Goal: Transaction & Acquisition: Purchase product/service

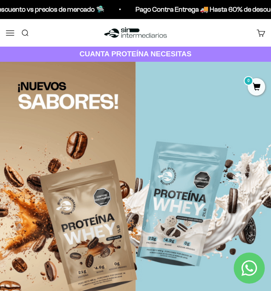
click at [9, 36] on button "Menú" at bounding box center [10, 32] width 9 height 9
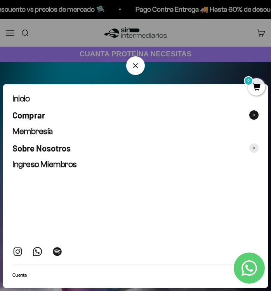
click at [40, 115] on span "Comprar" at bounding box center [28, 115] width 33 height 10
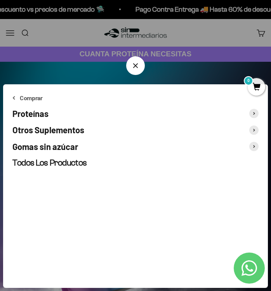
click at [18, 110] on span "Proteínas" at bounding box center [30, 113] width 36 height 10
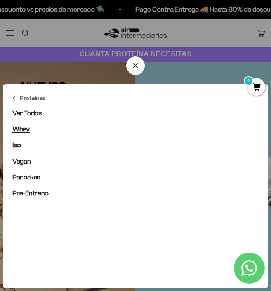
click at [19, 130] on span "Whey" at bounding box center [20, 129] width 17 height 8
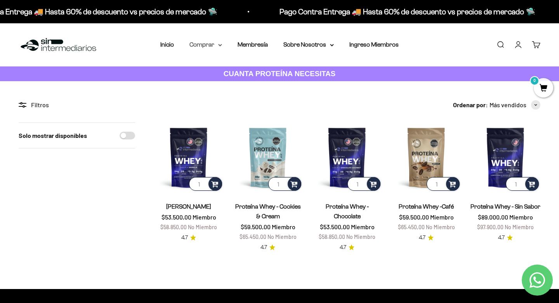
click at [196, 45] on summary "Comprar" at bounding box center [205, 45] width 33 height 10
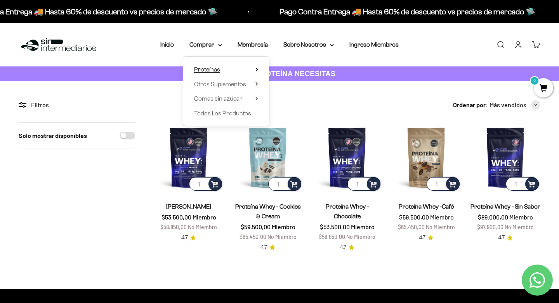
click at [205, 70] on span "Proteínas" at bounding box center [207, 69] width 26 height 7
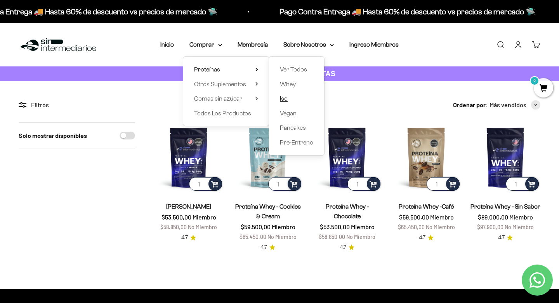
click at [270, 102] on span "Iso" at bounding box center [284, 99] width 8 height 10
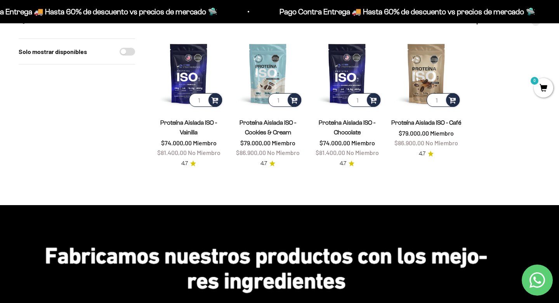
scroll to position [83, 0]
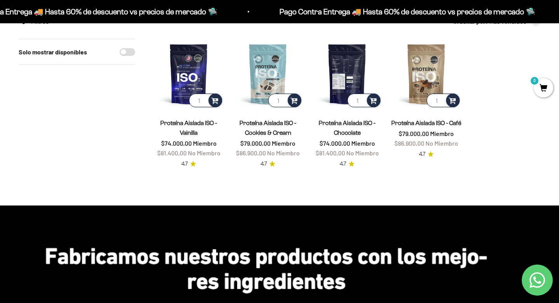
click at [354, 75] on img at bounding box center [347, 74] width 70 height 70
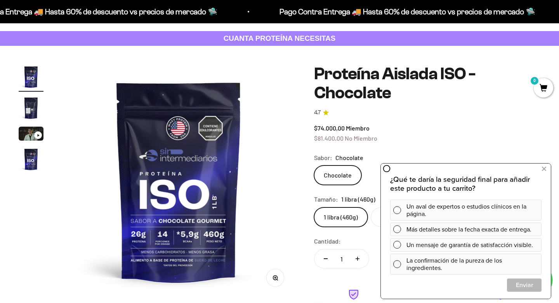
drag, startPoint x: 388, startPoint y: 133, endPoint x: 6, endPoint y: 21, distance: 398.6
click at [388, 133] on div "$74.000,00 Miembro $81.400,00 No Miembro" at bounding box center [427, 133] width 226 height 20
click at [274, 225] on img at bounding box center [178, 180] width 233 height 233
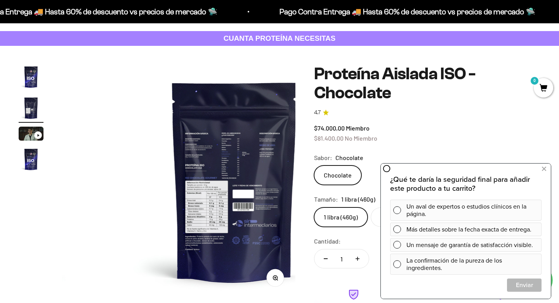
scroll to position [0, 243]
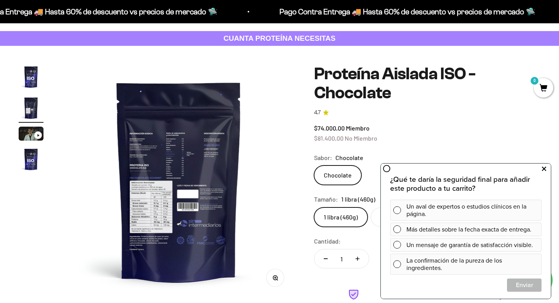
click at [549, 169] on button at bounding box center [544, 169] width 14 height 12
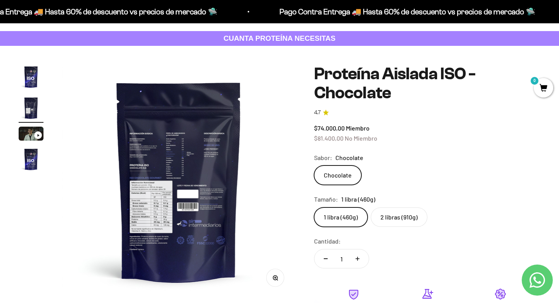
click at [404, 217] on label "2 libras (910g)" at bounding box center [399, 216] width 57 height 19
click at [314, 207] on input "2 libras (910g)" at bounding box center [314, 207] width 0 height 0
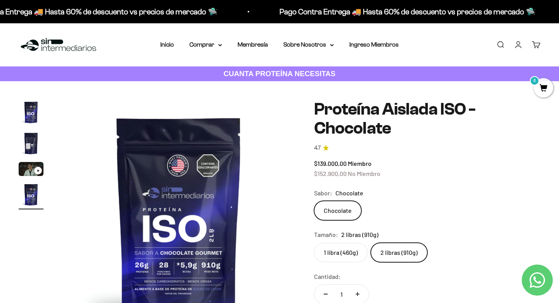
click at [275, 73] on strong "CUANTA PROTEÍNA NECESITAS" at bounding box center [279, 73] width 112 height 8
click at [36, 141] on img "Ir al artículo 2" at bounding box center [31, 143] width 25 height 25
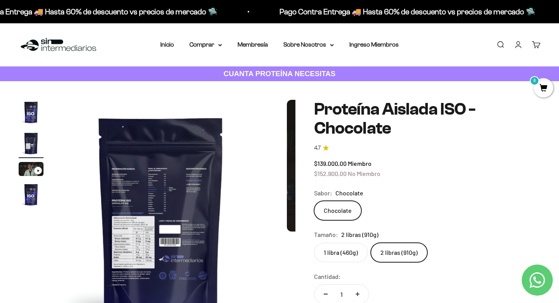
scroll to position [0, 243]
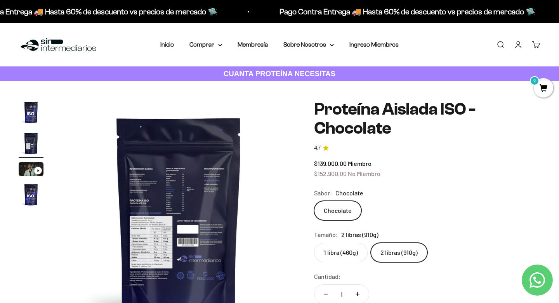
click at [159, 221] on img at bounding box center [178, 216] width 233 height 233
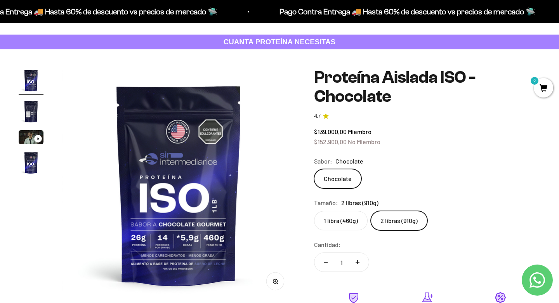
scroll to position [33, 0]
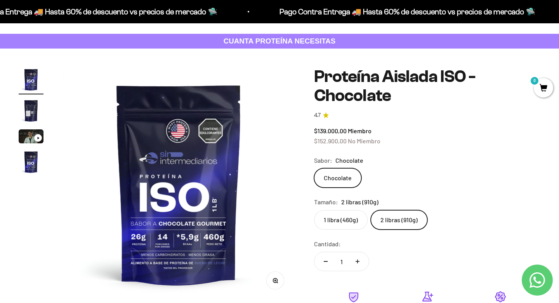
click at [28, 102] on img "Ir al artículo 2" at bounding box center [31, 110] width 25 height 25
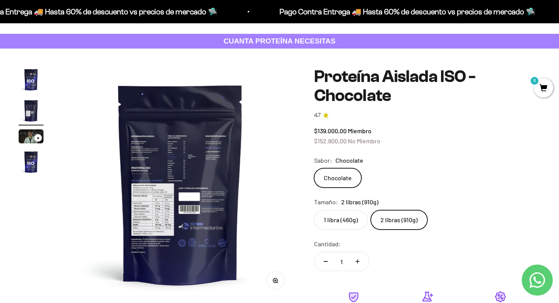
scroll to position [0, 243]
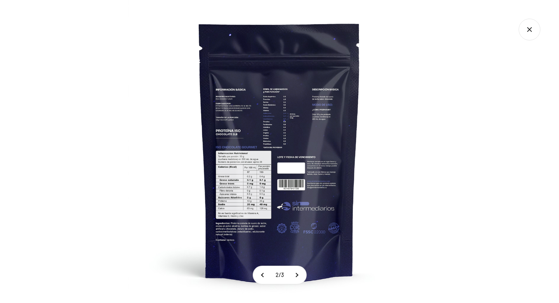
click at [314, 133] on img at bounding box center [279, 151] width 303 height 303
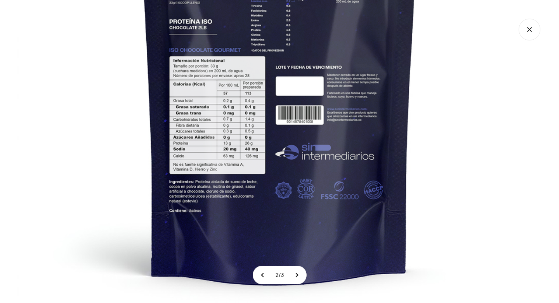
scroll to position [33, 0]
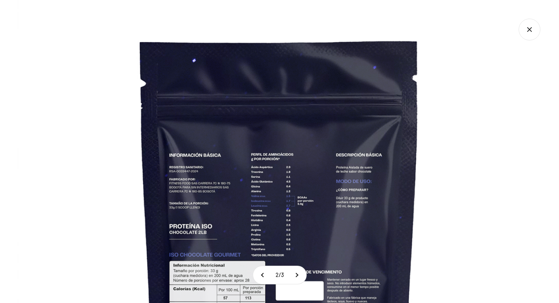
click at [454, 172] on img at bounding box center [279, 262] width 524 height 524
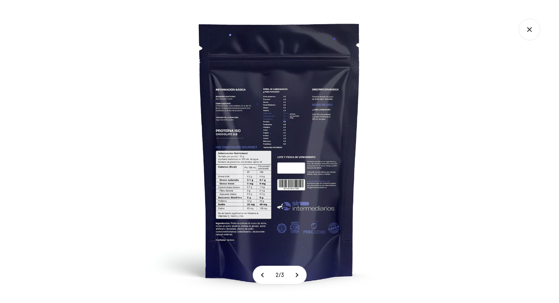
click at [532, 22] on icon "Cerrar galería" at bounding box center [529, 30] width 22 height 22
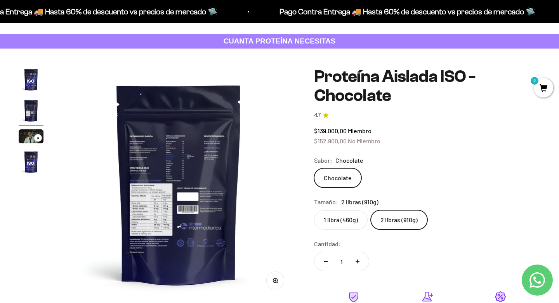
click at [345, 217] on label "1 libra (460g)" at bounding box center [341, 219] width 54 height 19
click at [314, 210] on input "1 libra (460g)" at bounding box center [314, 210] width 0 height 0
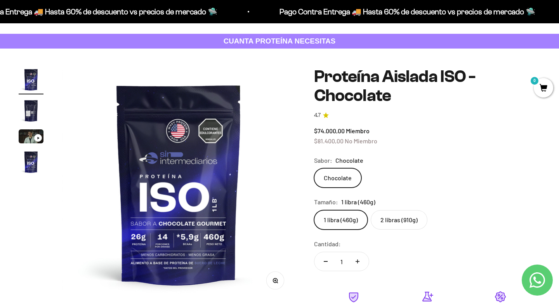
click at [28, 105] on img "Ir al artículo 2" at bounding box center [31, 110] width 25 height 25
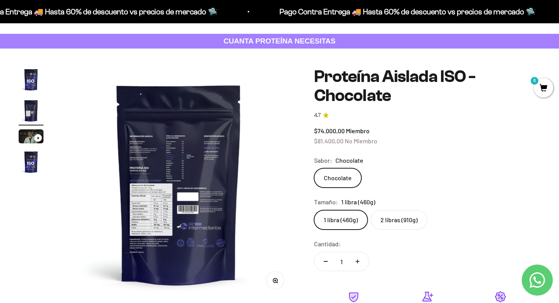
click at [187, 185] on img at bounding box center [178, 183] width 233 height 233
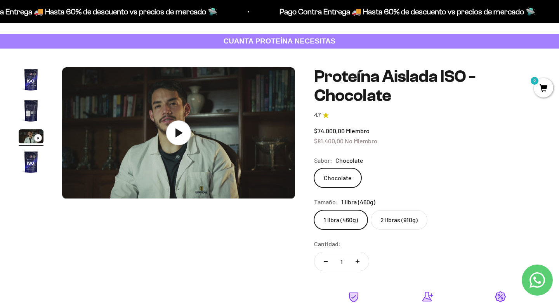
click at [28, 108] on img "Ir al artículo 2" at bounding box center [31, 110] width 25 height 25
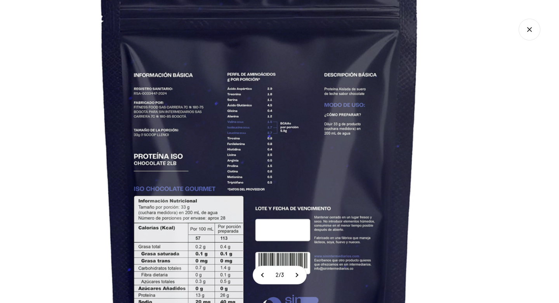
click at [463, 126] on img at bounding box center [259, 197] width 598 height 598
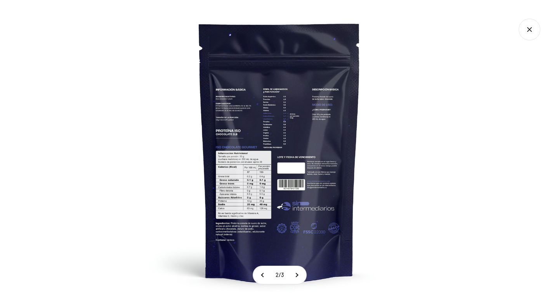
click at [478, 112] on div at bounding box center [279, 151] width 559 height 303
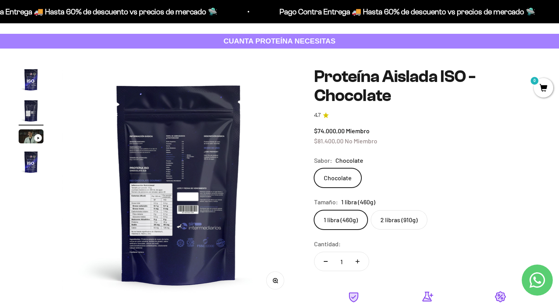
click at [406, 217] on label "2 libras (910g)" at bounding box center [399, 219] width 57 height 19
click at [314, 210] on input "2 libras (910g)" at bounding box center [314, 210] width 0 height 0
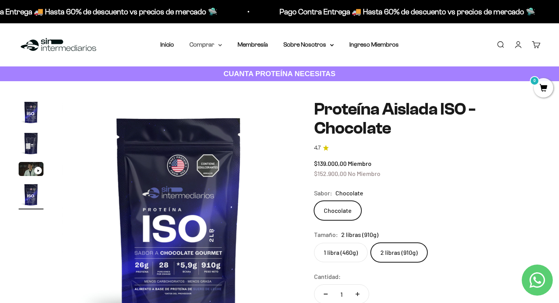
click at [206, 45] on summary "Comprar" at bounding box center [205, 45] width 33 height 10
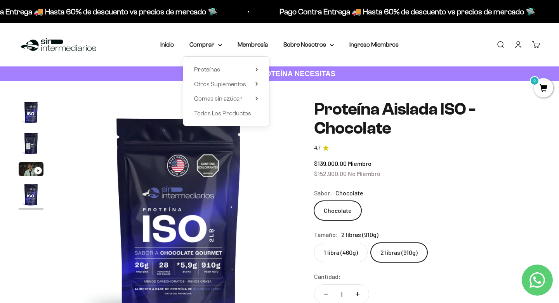
click at [273, 194] on img at bounding box center [178, 216] width 233 height 233
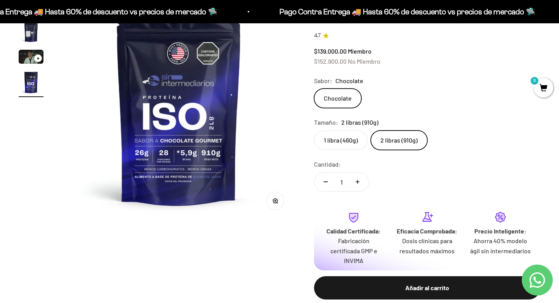
scroll to position [196, 0]
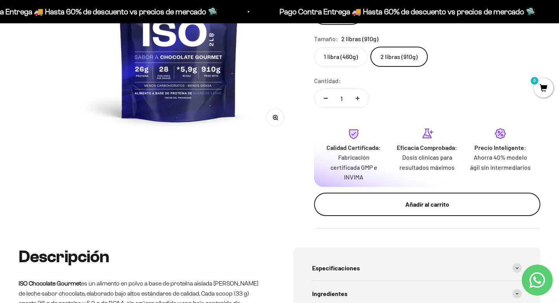
click at [390, 192] on button "Añadir al carrito" at bounding box center [427, 203] width 226 height 23
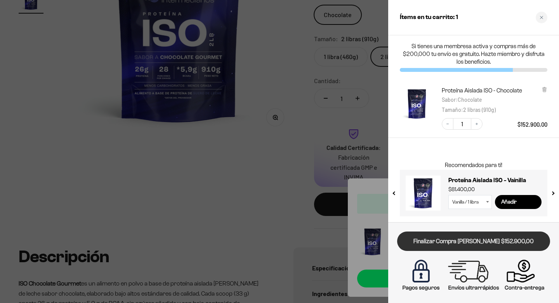
click at [459, 243] on link "Finalizar Compra [PERSON_NAME] $152.900,00" at bounding box center [473, 241] width 153 height 20
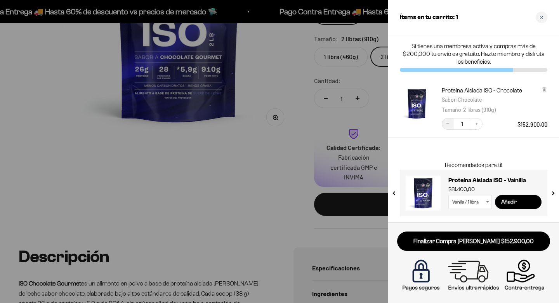
click at [448, 121] on icon "Decrease quantity" at bounding box center [447, 123] width 5 height 5
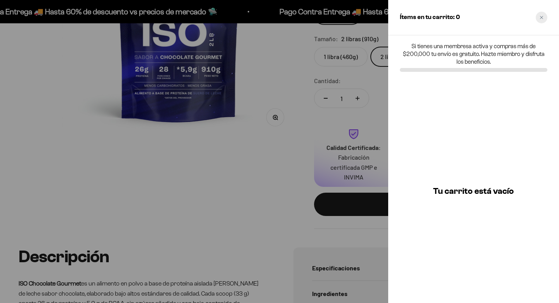
click at [542, 16] on icon "Close cart" at bounding box center [541, 18] width 4 height 4
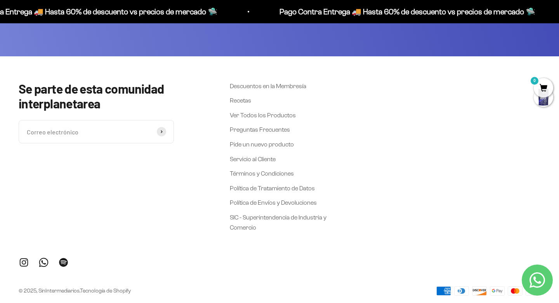
scroll to position [2055, 0]
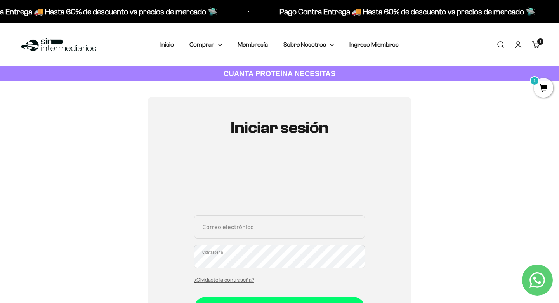
click at [549, 85] on span "1" at bounding box center [543, 87] width 19 height 19
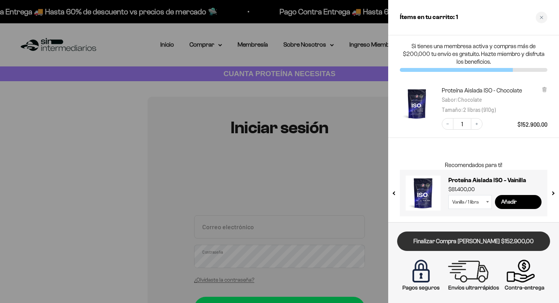
click at [471, 232] on link "Finalizar Compra [PERSON_NAME] $152.900,00" at bounding box center [473, 241] width 153 height 20
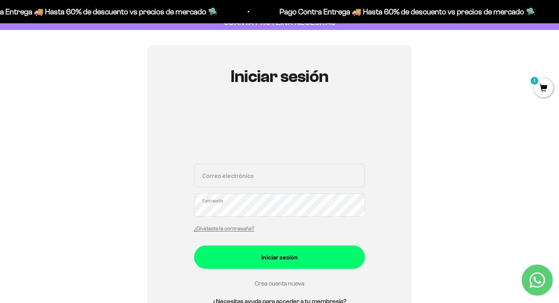
scroll to position [52, 0]
click at [543, 72] on section "Iniciar sesión Correo electrónico Contraseña ¿Olvidaste la contraseña? Iniciar …" at bounding box center [279, 194] width 559 height 331
click at [541, 82] on span "1" at bounding box center [543, 87] width 19 height 19
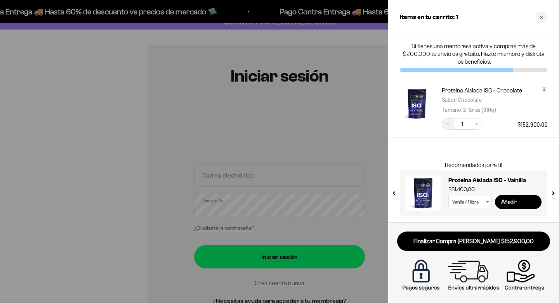
click at [447, 122] on icon "Decrease quantity" at bounding box center [447, 123] width 5 height 5
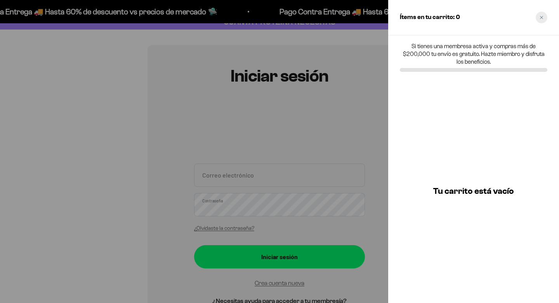
click at [544, 16] on div "Close cart" at bounding box center [541, 18] width 12 height 12
